Goal: Task Accomplishment & Management: Manage account settings

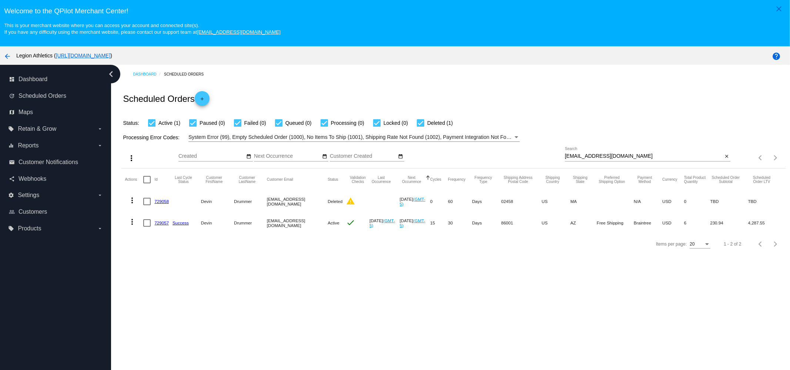
click at [632, 153] on div "ddrummer0056@gmail.com Search" at bounding box center [644, 154] width 158 height 14
paste input "cmejia033@yahoo"
type input "cmejia033@yahoo.com"
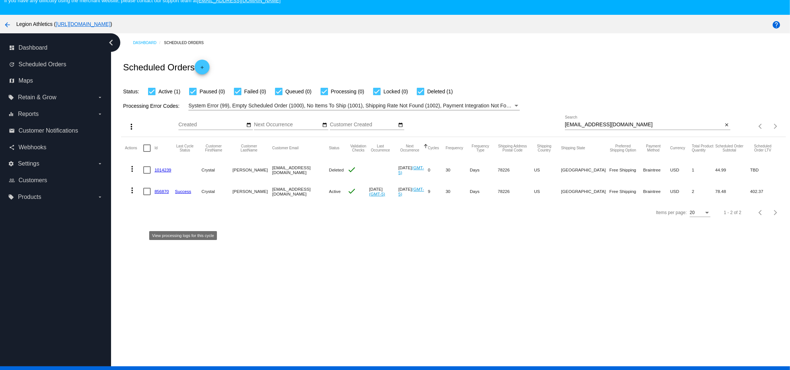
scroll to position [46, 0]
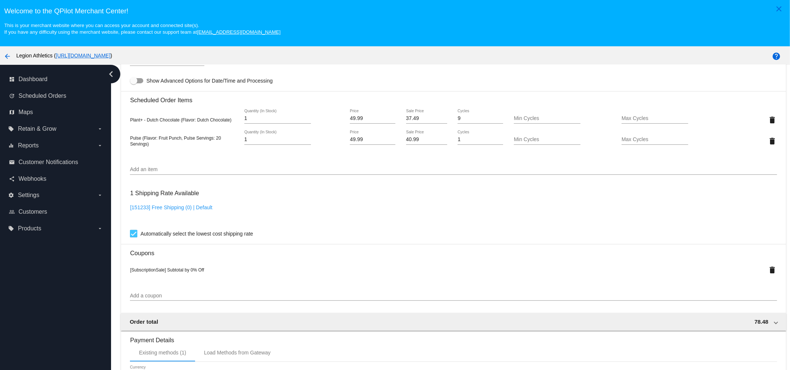
scroll to position [509, 0]
click at [423, 142] on input "40.99" at bounding box center [426, 139] width 41 height 6
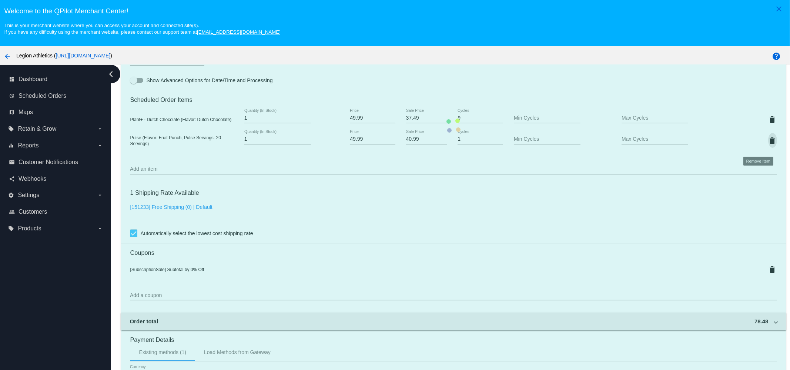
click at [759, 143] on mat-card "Customer 4021906: [PERSON_NAME] [EMAIL_ADDRESS][DOMAIN_NAME] Customer Shipping …" at bounding box center [453, 126] width 665 height 788
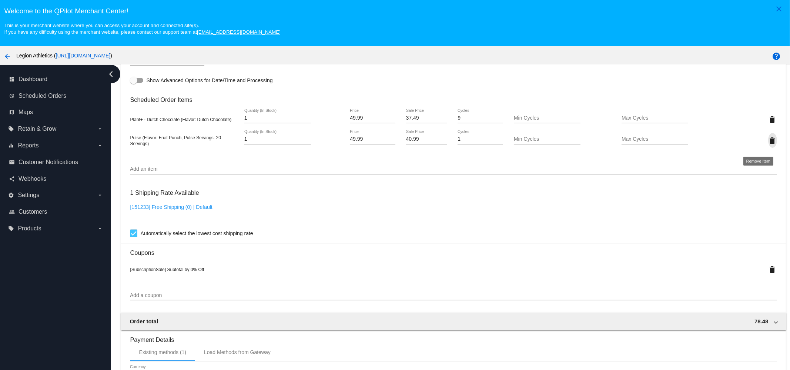
click at [769, 145] on mat-icon "delete" at bounding box center [773, 140] width 9 height 9
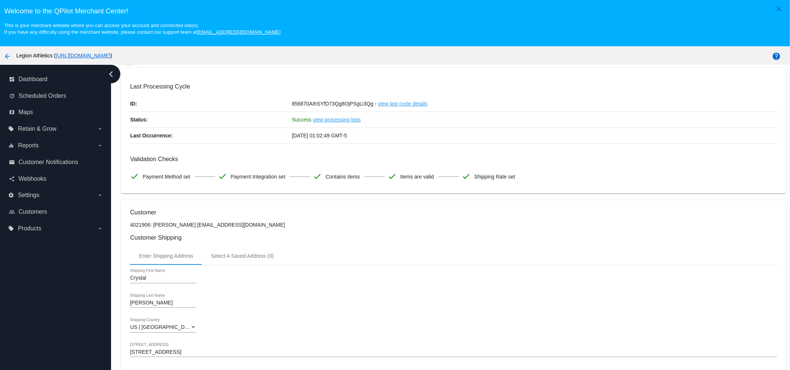
scroll to position [0, 0]
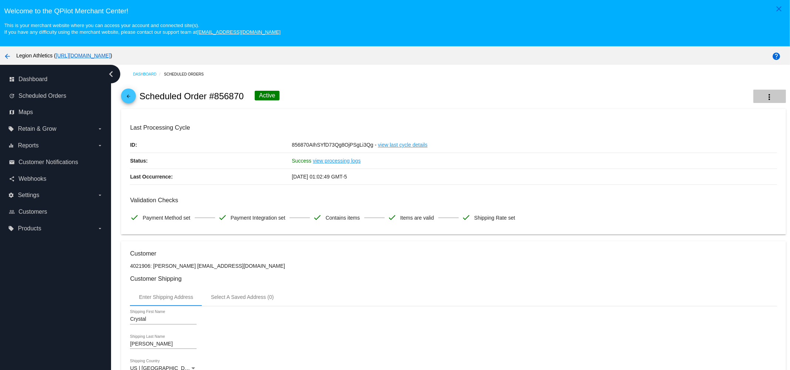
click at [754, 96] on button "more_vert" at bounding box center [770, 96] width 33 height 13
click at [705, 154] on span "Process Now" at bounding box center [705, 155] width 30 height 6
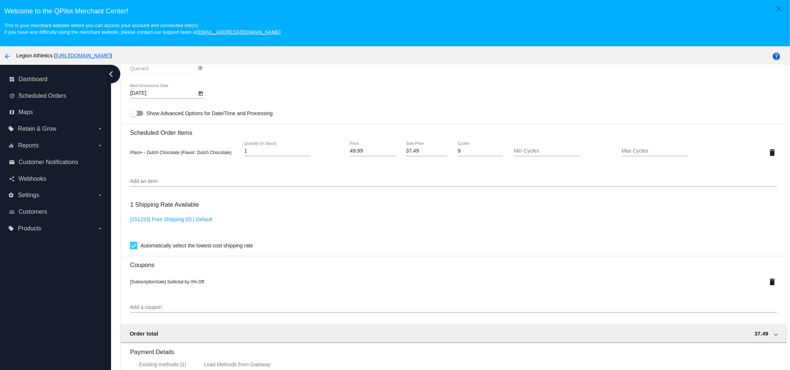
scroll to position [476, 0]
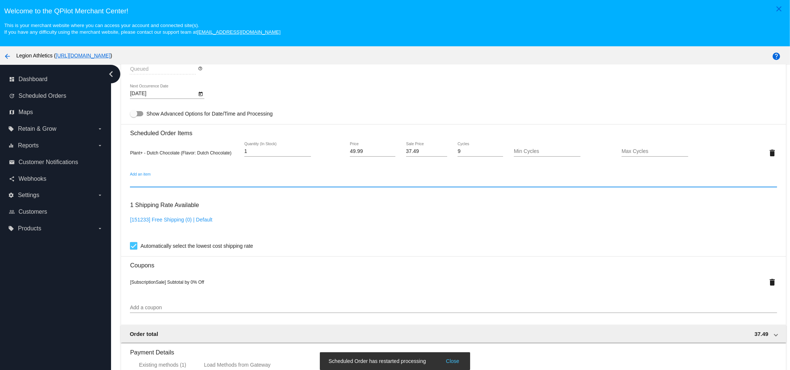
click at [252, 185] on input "Add an item" at bounding box center [453, 182] width 647 height 6
paste input "40.99"
type input "40.99"
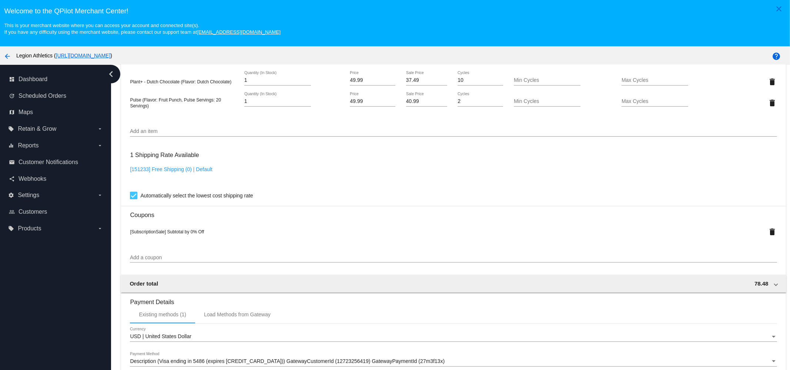
scroll to position [450, 0]
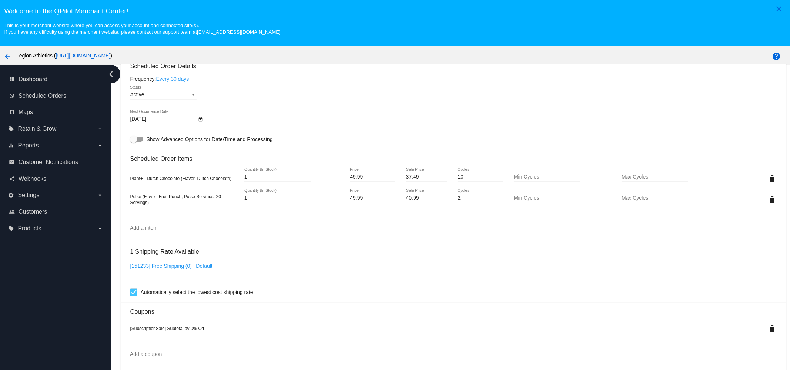
drag, startPoint x: 415, startPoint y: 200, endPoint x: 353, endPoint y: 203, distance: 62.6
click at [353, 203] on div "Pulse (Flavor: Fruit Punch, Pulse Servings: 20 Servings) 1 Quantity (In Stock) …" at bounding box center [453, 199] width 647 height 21
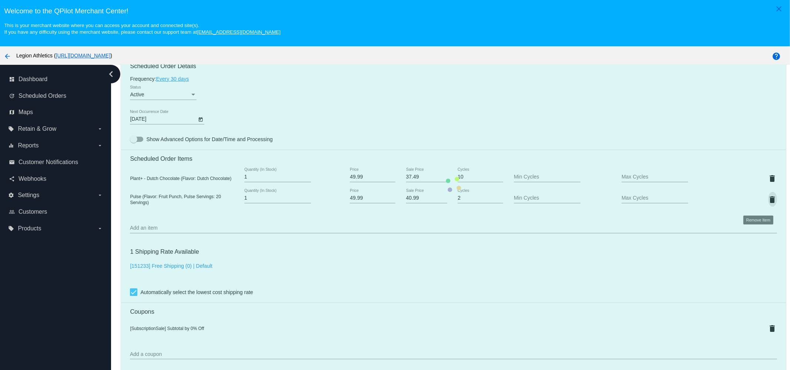
click at [758, 203] on mat-card "Customer 4021906: [PERSON_NAME] [EMAIL_ADDRESS][DOMAIN_NAME] Customer Shipping …" at bounding box center [453, 185] width 665 height 788
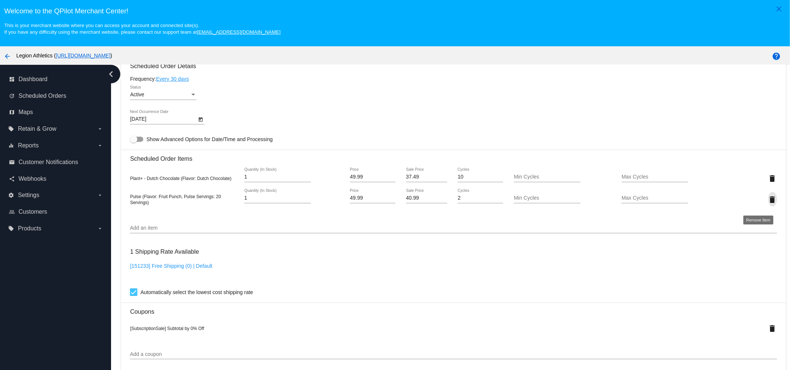
click at [769, 204] on mat-icon "delete" at bounding box center [773, 199] width 9 height 9
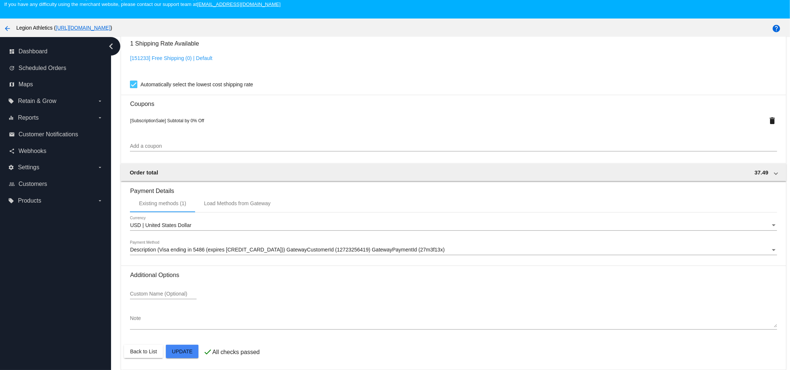
scroll to position [46, 0]
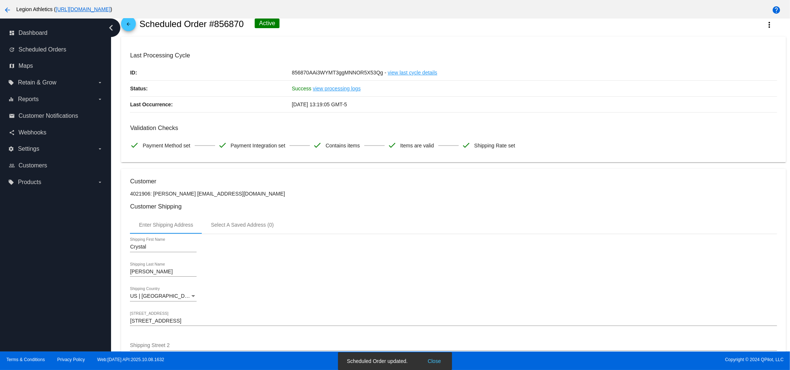
scroll to position [0, 0]
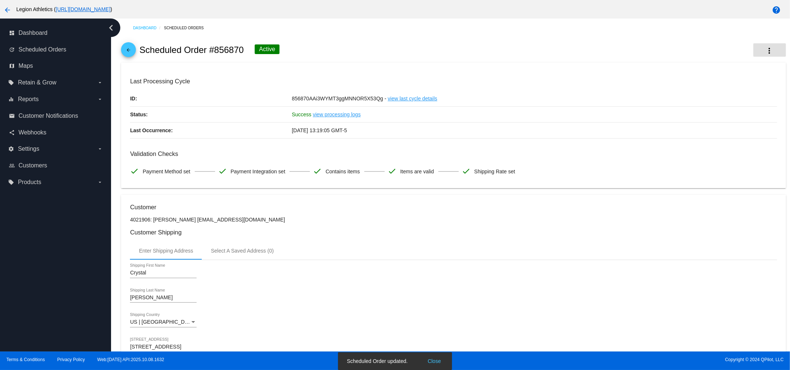
click at [763, 49] on button "more_vert" at bounding box center [770, 49] width 33 height 13
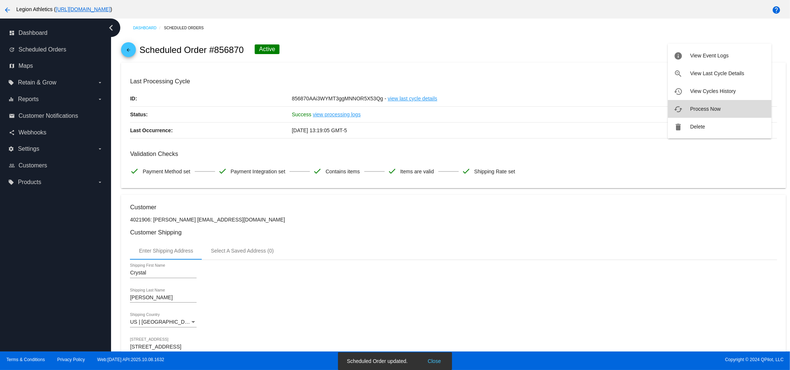
click at [700, 104] on button "cached Process Now" at bounding box center [720, 109] width 104 height 18
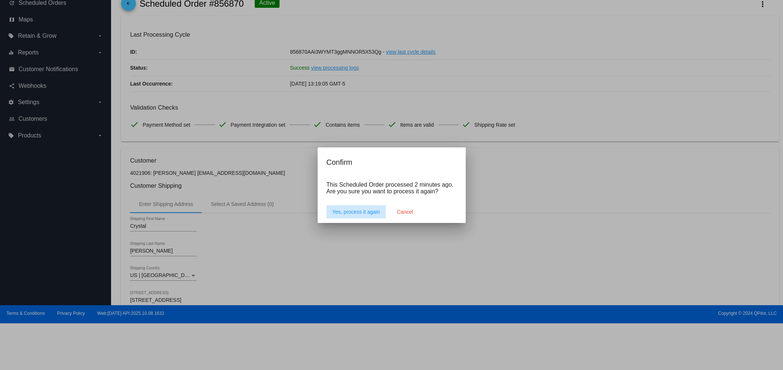
click at [358, 210] on span "Yes, process it again" at bounding box center [357, 212] width 48 height 6
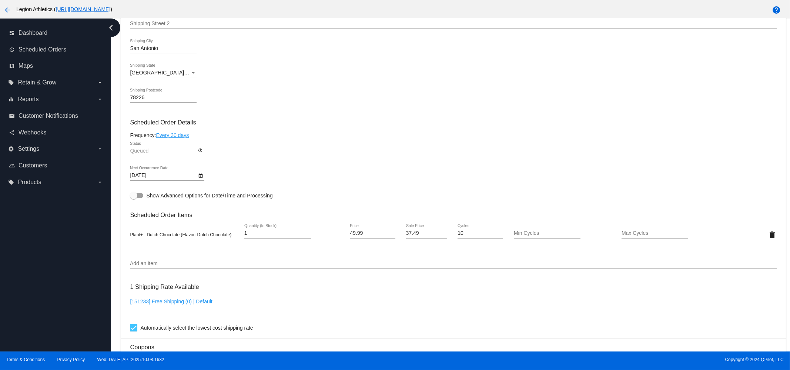
scroll to position [370, 0]
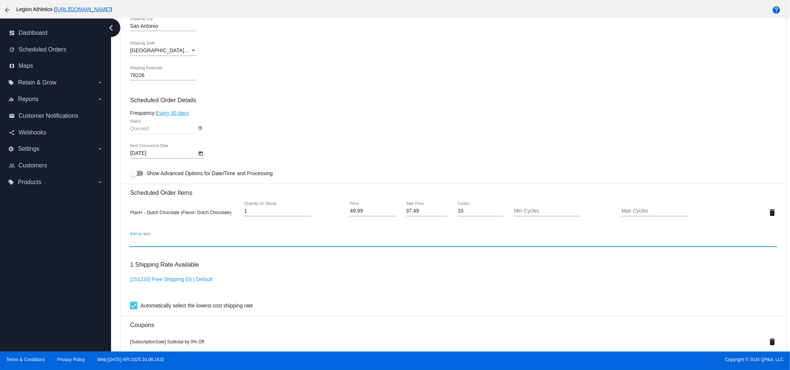
click at [200, 244] on input "Add an item" at bounding box center [453, 242] width 647 height 6
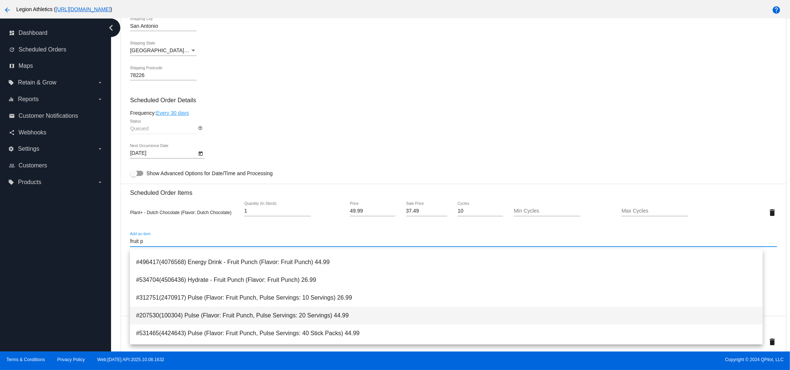
scroll to position [46, 0]
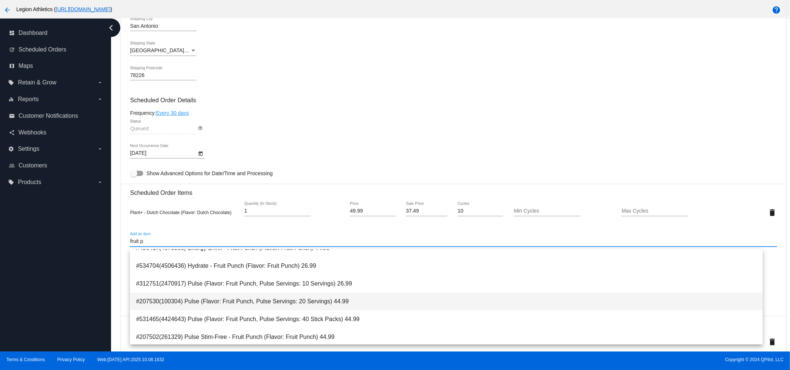
type input "fruit p"
click at [223, 305] on span "#207530(100304) Pulse (Flavor: Fruit Punch, Pulse Servings: 20 Servings) 44.99" at bounding box center [446, 302] width 621 height 18
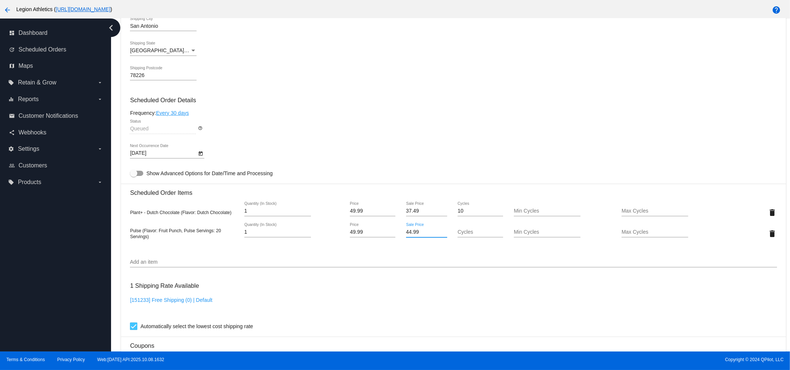
drag, startPoint x: 418, startPoint y: 235, endPoint x: 336, endPoint y: 236, distance: 82.2
click at [336, 236] on div "Pulse (Flavor: Fruit Punch, Pulse Servings: 20 Servings) 1 Quantity (In Stock) …" at bounding box center [453, 233] width 647 height 21
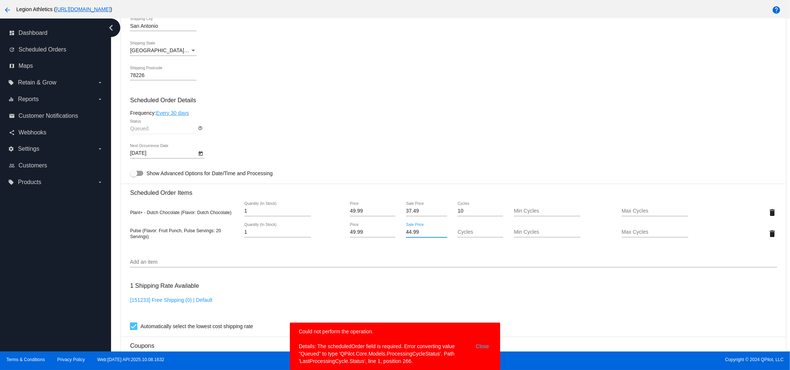
paste input "0"
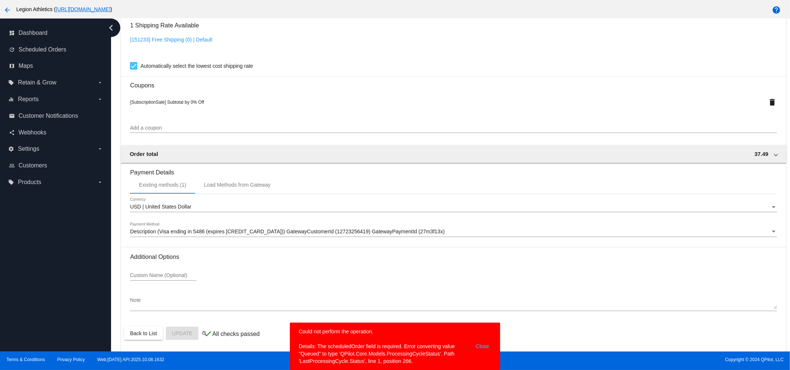
scroll to position [497, 0]
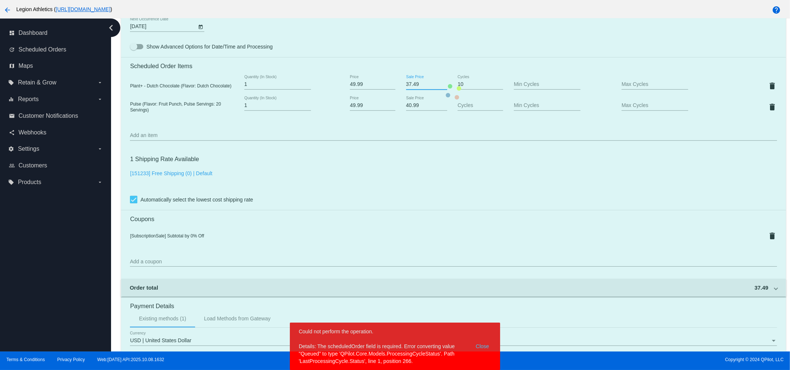
click at [418, 86] on mat-card "Customer 4021906: [PERSON_NAME] [EMAIL_ADDRESS][DOMAIN_NAME] Customer Shipping …" at bounding box center [453, 92] width 665 height 788
click at [481, 347] on body "close Welcome to the [GEOGRAPHIC_DATA]! This is your merchant website where you…" at bounding box center [395, 185] width 790 height 370
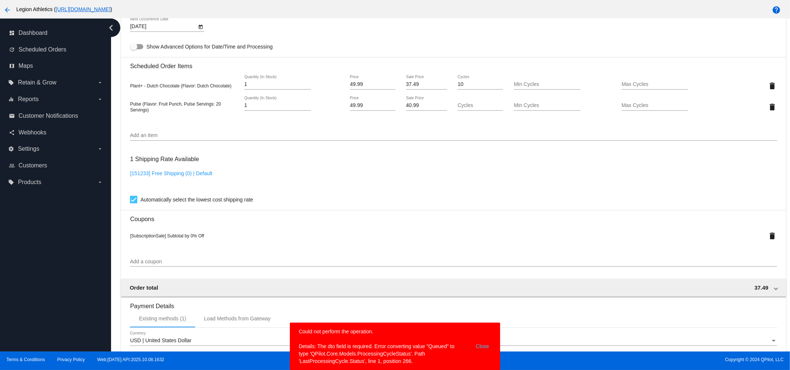
drag, startPoint x: 417, startPoint y: 110, endPoint x: 369, endPoint y: 110, distance: 48.2
click at [369, 110] on div "Pulse (Flavor: Fruit Punch, Pulse Servings: 20 Servings) 1 Quantity (In Stock) …" at bounding box center [453, 106] width 647 height 21
type input "40.99"
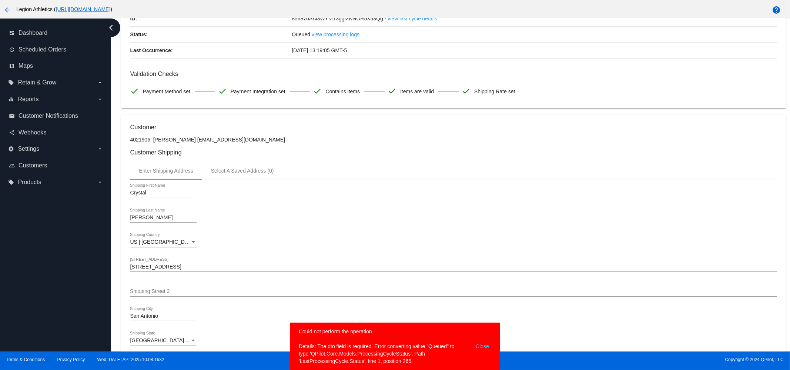
scroll to position [0, 0]
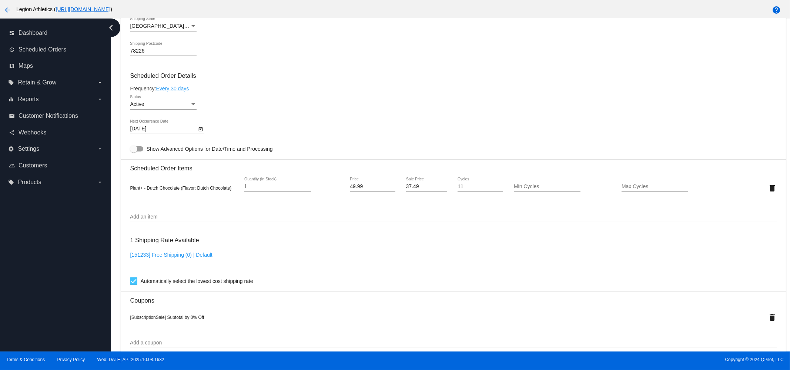
scroll to position [417, 0]
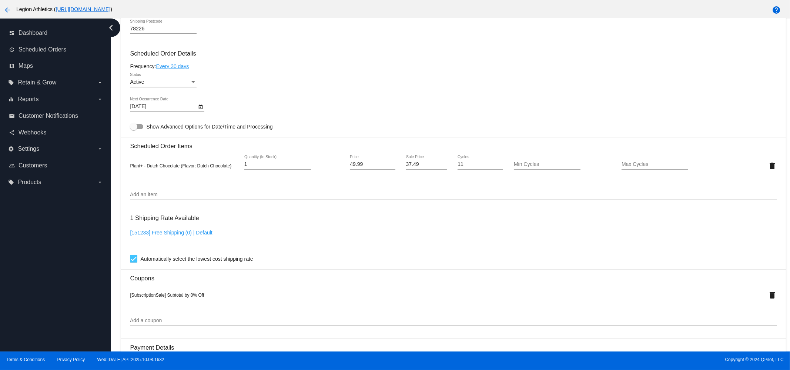
click at [219, 194] on div "Add an item" at bounding box center [453, 193] width 647 height 14
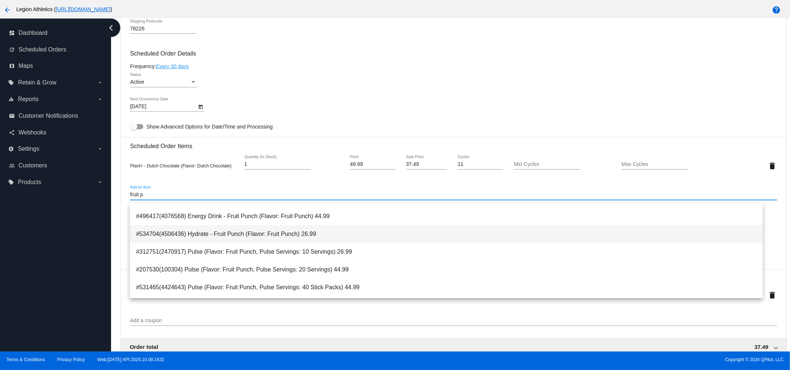
scroll to position [46, 0]
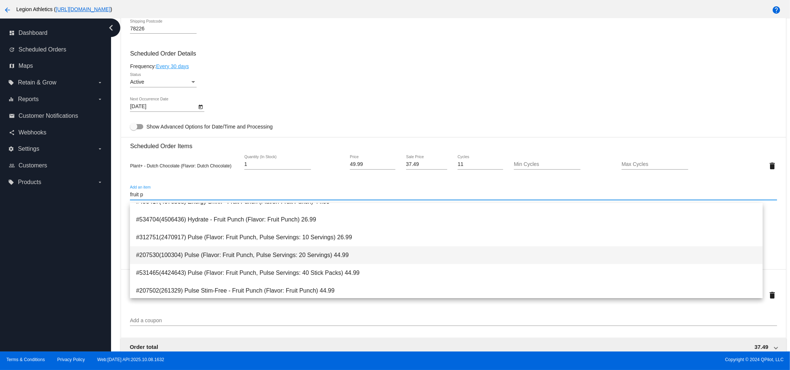
type input "fruit p"
click at [264, 258] on span "#207530(100304) Pulse (Flavor: Fruit Punch, Pulse Servings: 20 Servings) 44.99" at bounding box center [446, 255] width 621 height 18
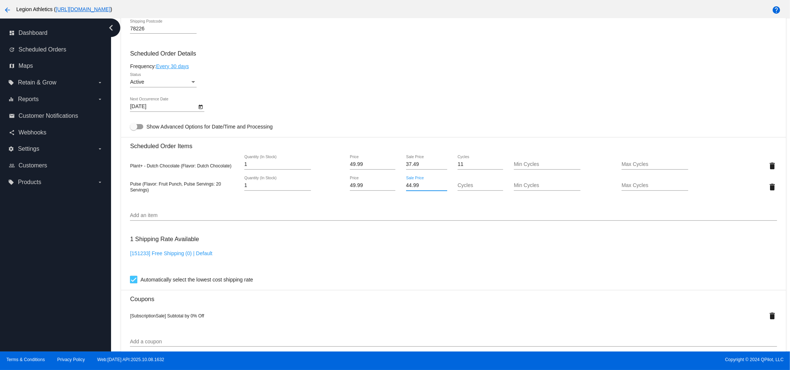
drag, startPoint x: 419, startPoint y: 188, endPoint x: 378, endPoint y: 190, distance: 41.5
click at [378, 190] on div "Pulse (Flavor: Fruit Punch, Pulse Servings: 20 Servings) 1 Quantity (In Stock) …" at bounding box center [453, 186] width 647 height 21
paste input "0"
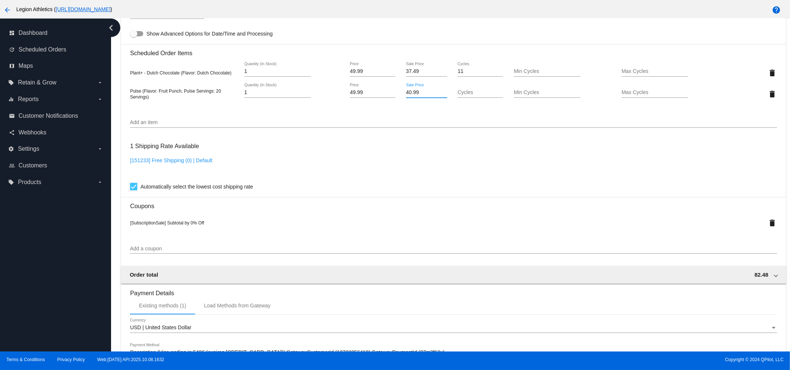
scroll to position [636, 0]
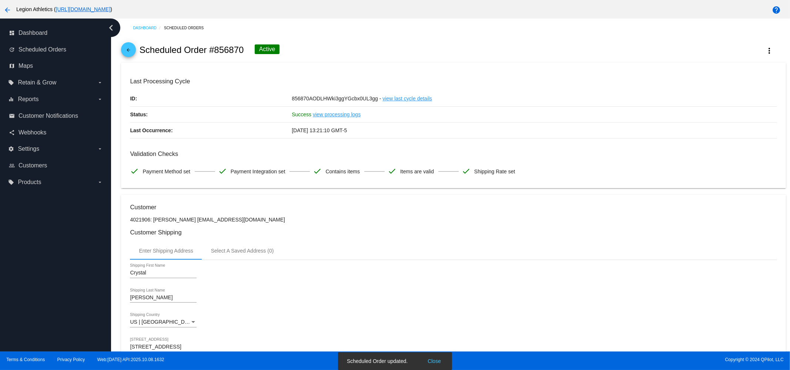
scroll to position [0, 0]
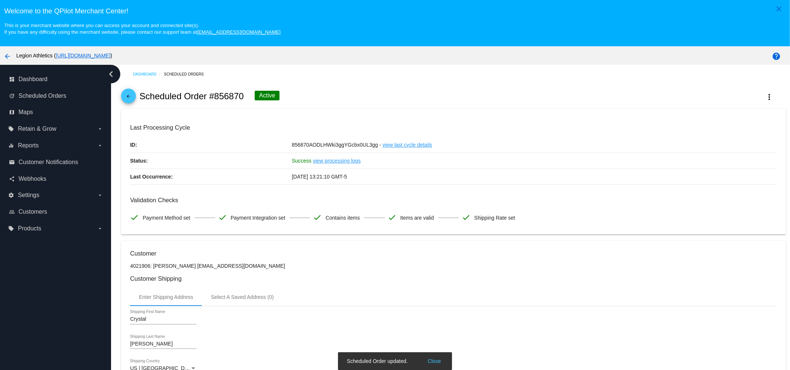
type input "40.99"
click at [128, 91] on span "arrow_back" at bounding box center [128, 98] width 9 height 18
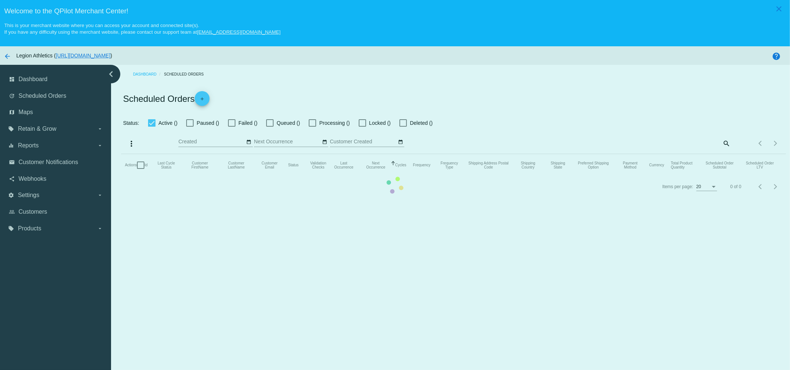
checkbox input "true"
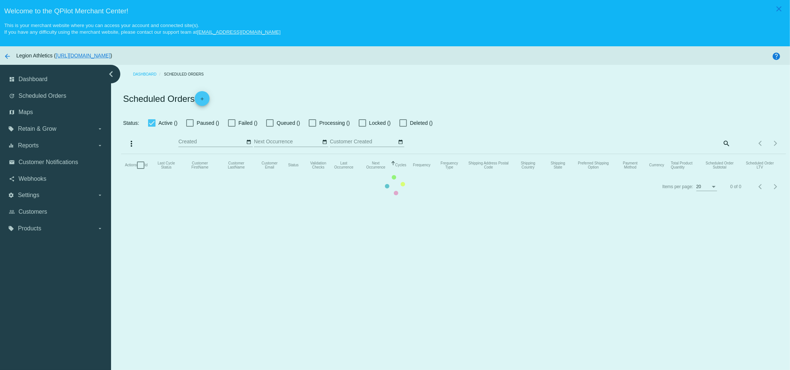
checkbox input "true"
